Goal: Information Seeking & Learning: Learn about a topic

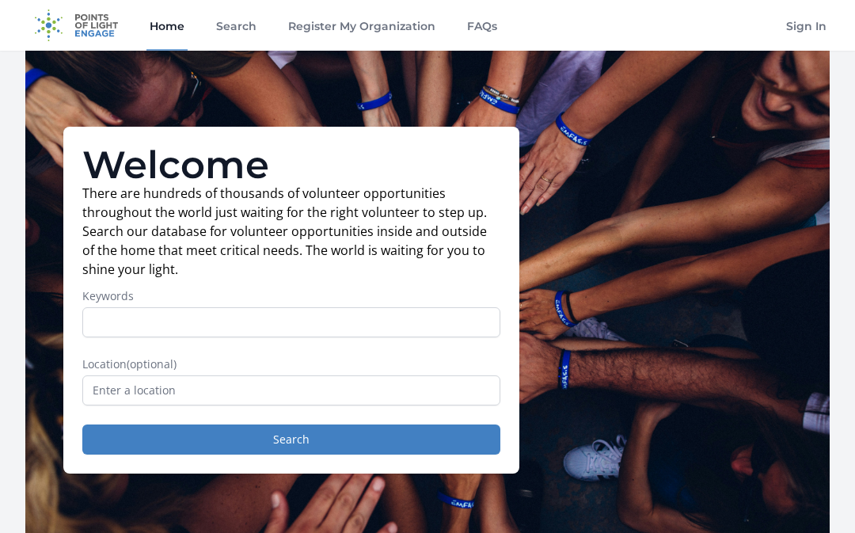
click at [253, 329] on input "Keywords" at bounding box center [291, 322] width 418 height 30
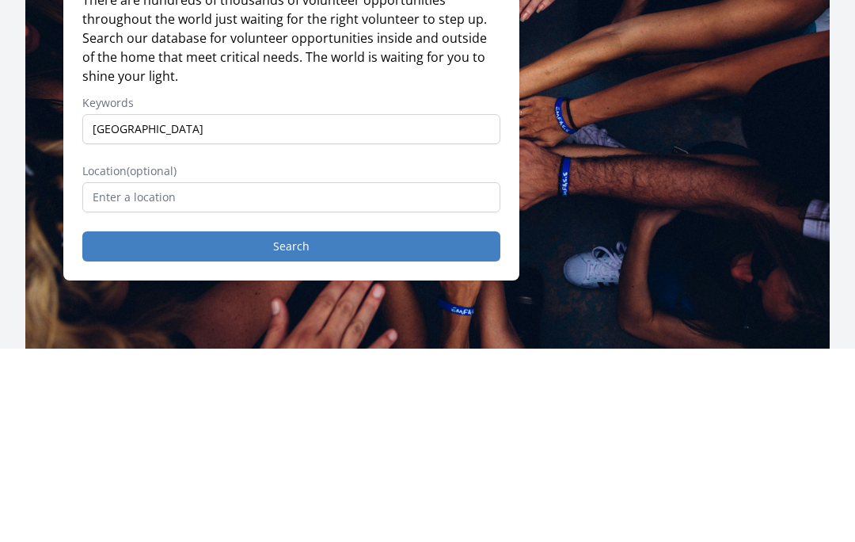
type input "Carver county"
click at [291, 424] on button "Search" at bounding box center [291, 439] width 418 height 30
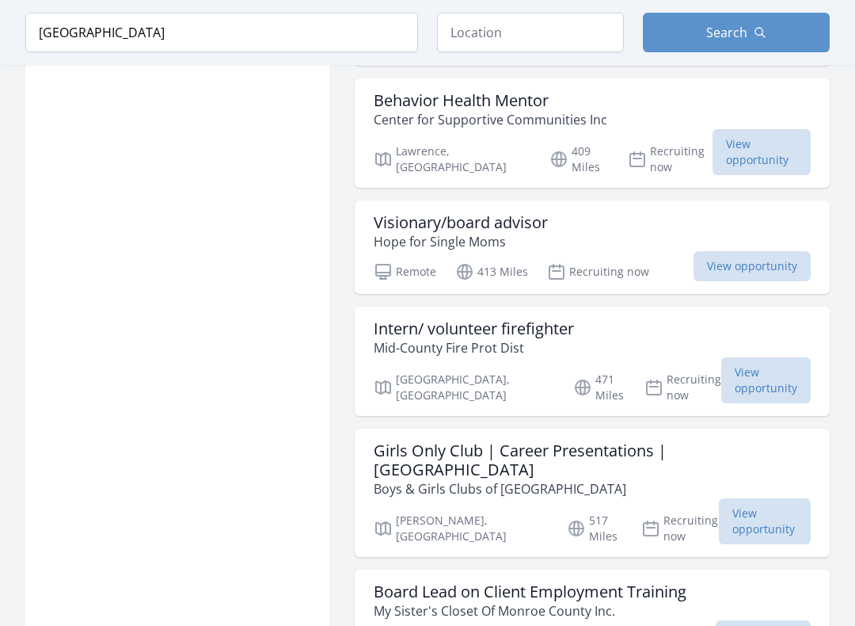
scroll to position [1536, 0]
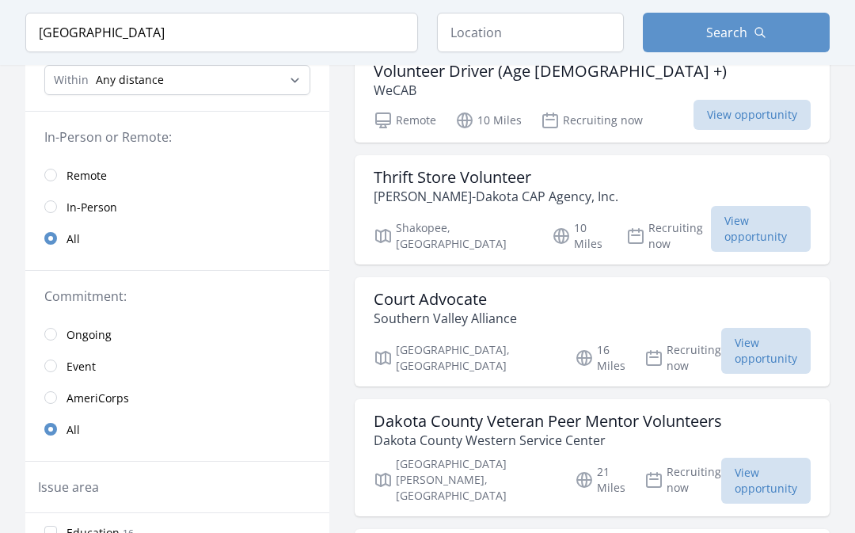
scroll to position [181, 0]
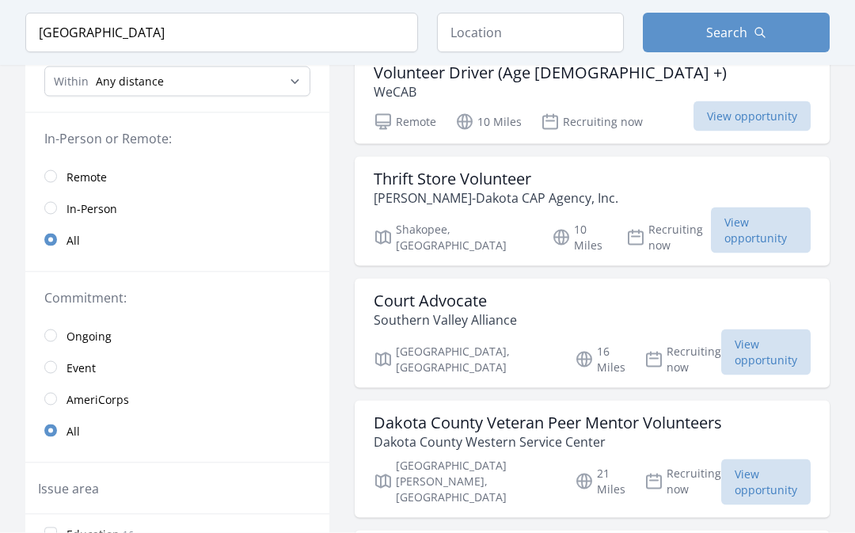
click at [49, 207] on input "radio" at bounding box center [50, 208] width 13 height 13
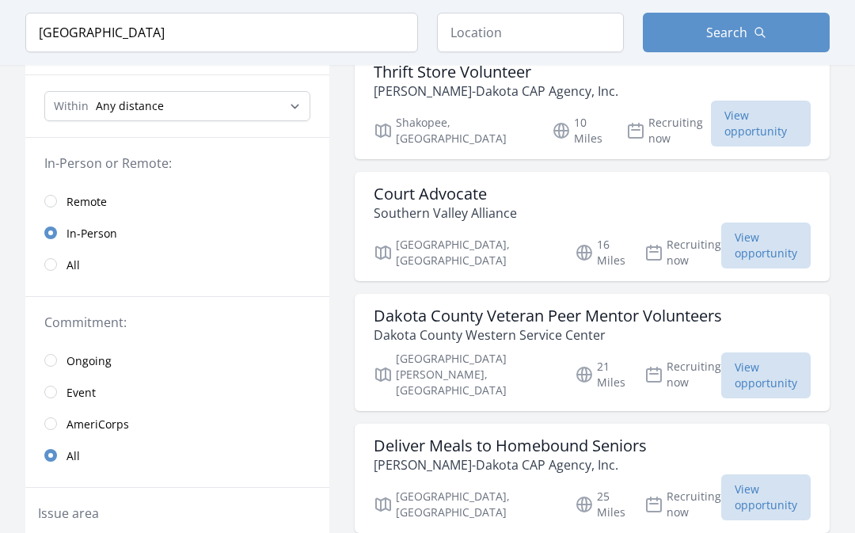
scroll to position [182, 0]
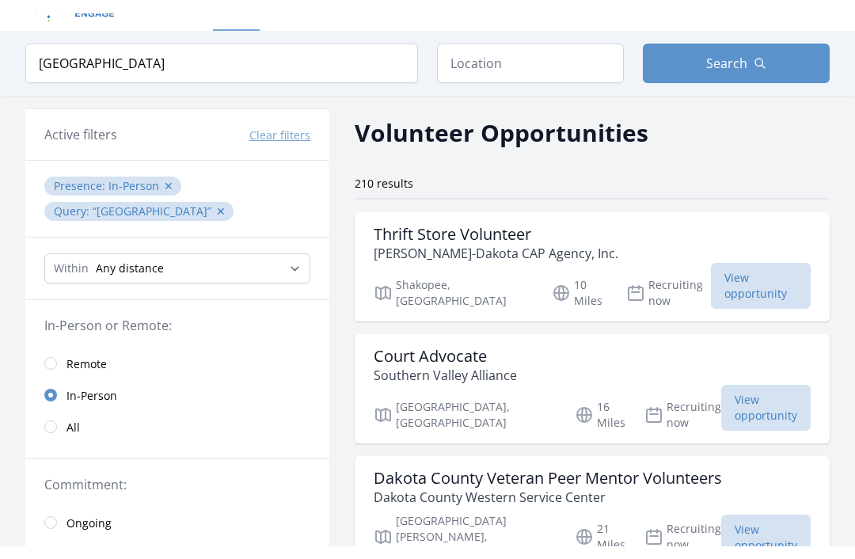
scroll to position [32, 0]
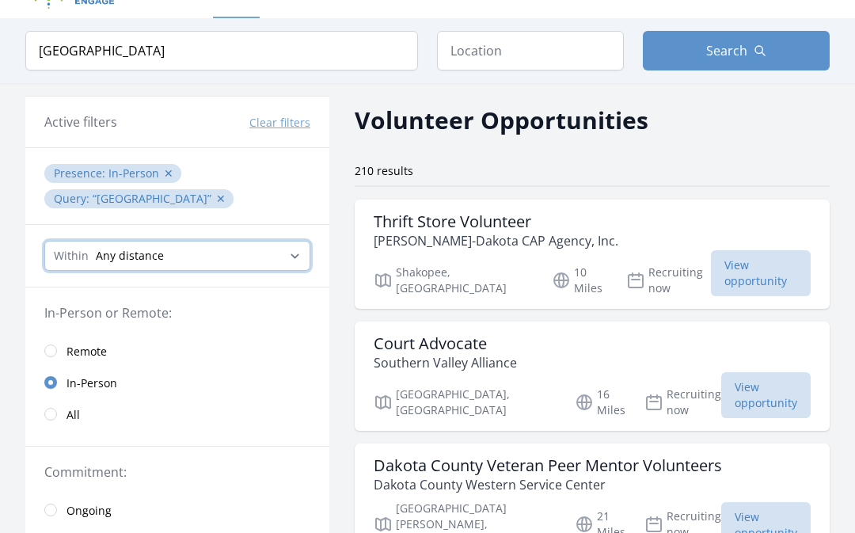
click at [300, 257] on select "Any distance , 5 Miles , 20 Miles , 50 Miles , 100 Miles" at bounding box center [177, 256] width 266 height 30
select select "32186"
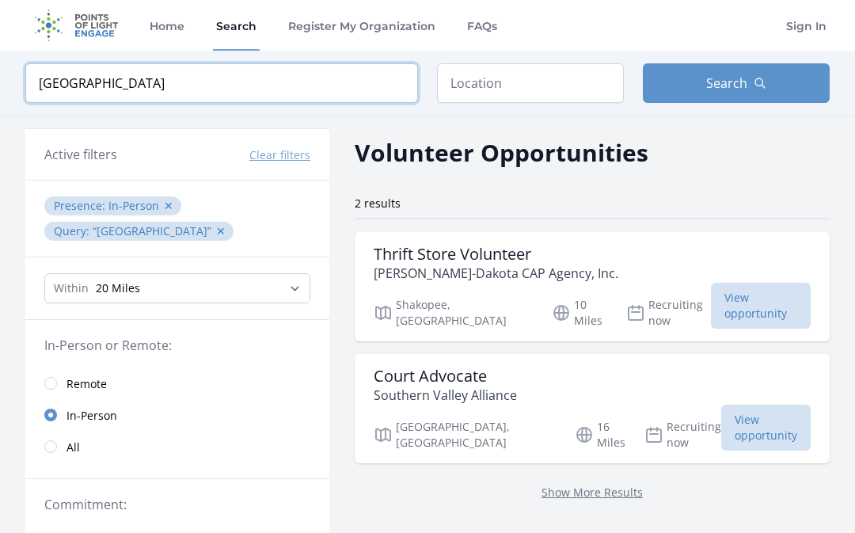
click at [218, 85] on input "[GEOGRAPHIC_DATA]" at bounding box center [221, 83] width 393 height 40
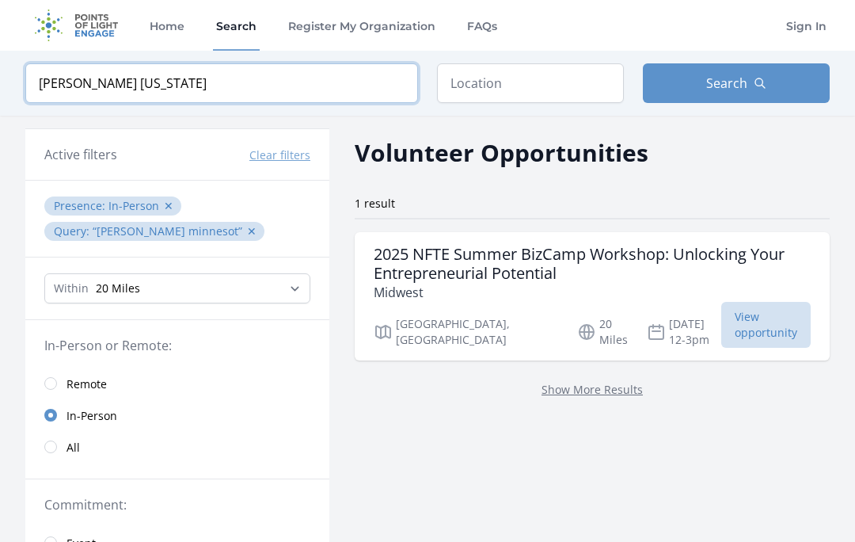
click button "submit" at bounding box center [0, 0] width 0 height 0
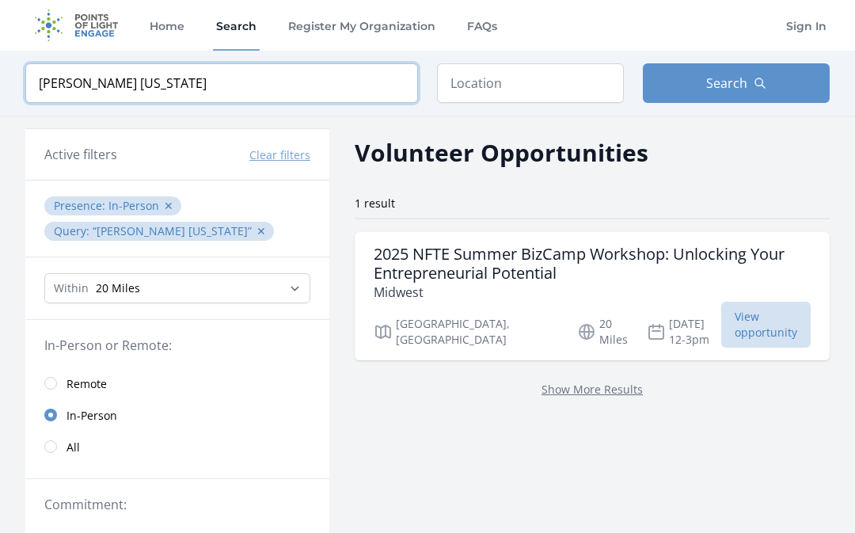
click at [79, 90] on input "[PERSON_NAME] [US_STATE]" at bounding box center [221, 83] width 393 height 40
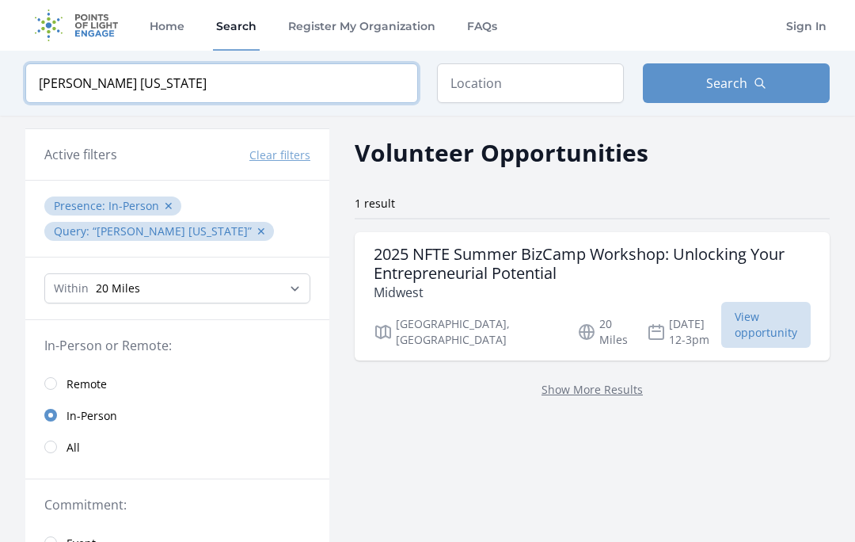
click at [74, 91] on input "[PERSON_NAME] [US_STATE]" at bounding box center [221, 83] width 393 height 40
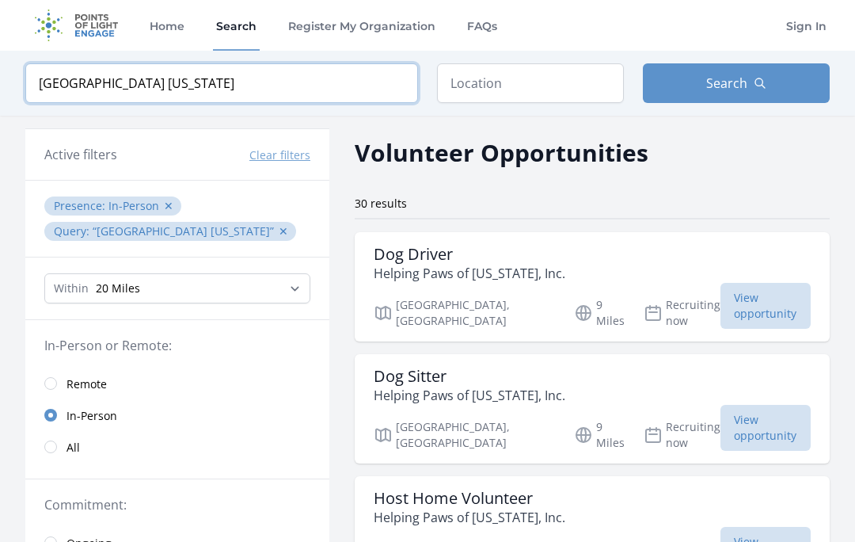
click at [386, 85] on input "[GEOGRAPHIC_DATA] [US_STATE]" at bounding box center [221, 83] width 393 height 40
type input "[GEOGRAPHIC_DATA] [US_STATE]"
click button "submit" at bounding box center [0, 0] width 0 height 0
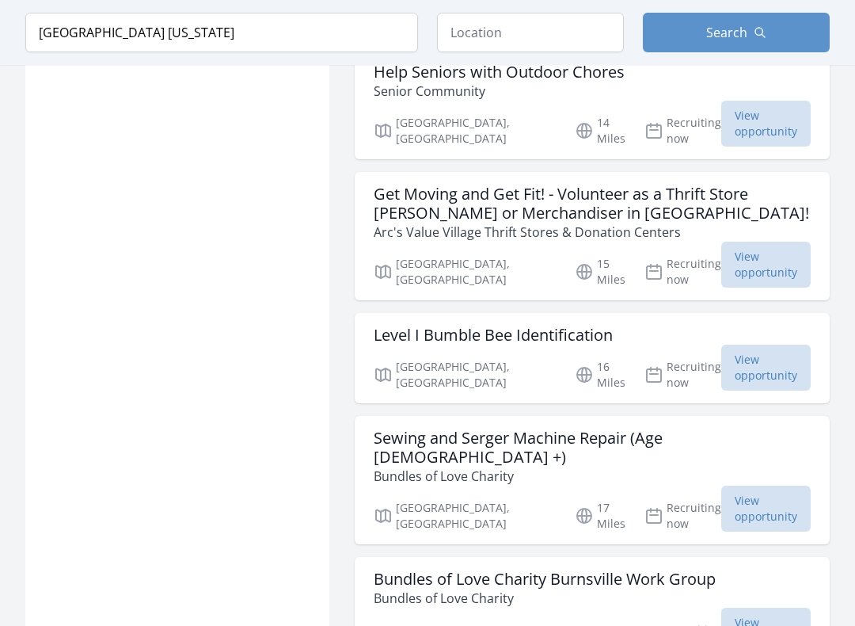
scroll to position [1210, 0]
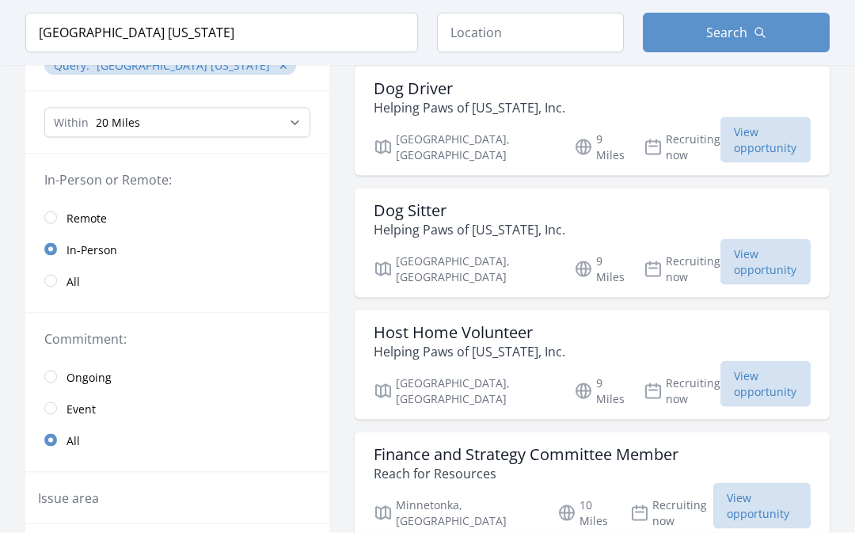
scroll to position [162, 0]
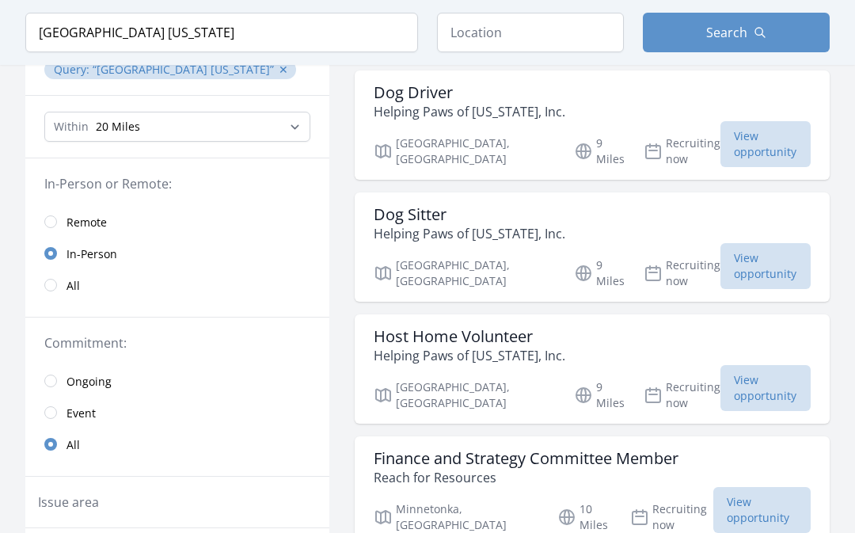
click at [748, 246] on span "View opportunity" at bounding box center [766, 266] width 90 height 46
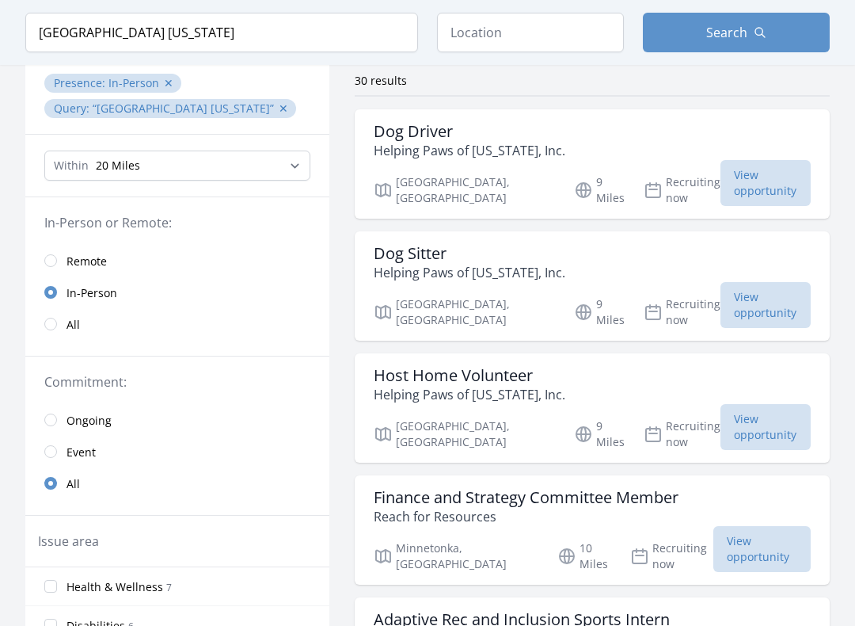
scroll to position [144, 0]
